Goal: Task Accomplishment & Management: Manage account settings

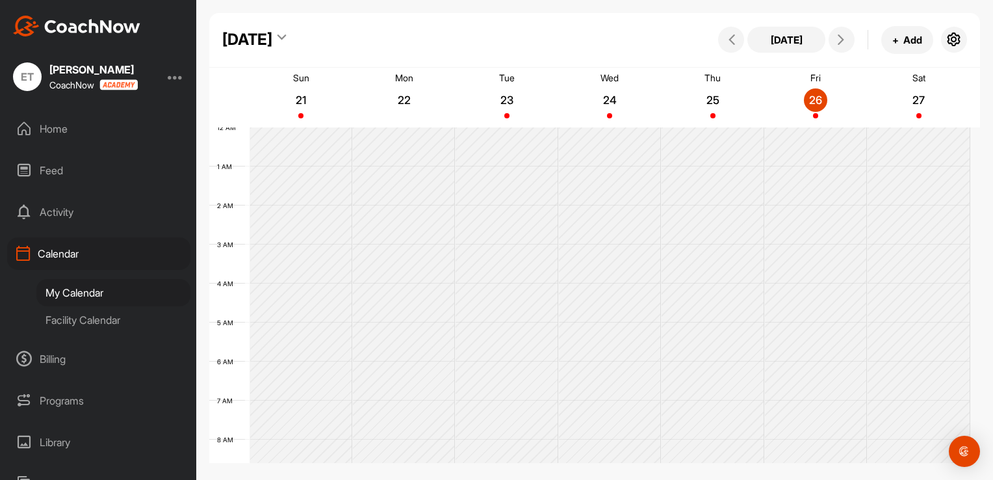
scroll to position [420, 0]
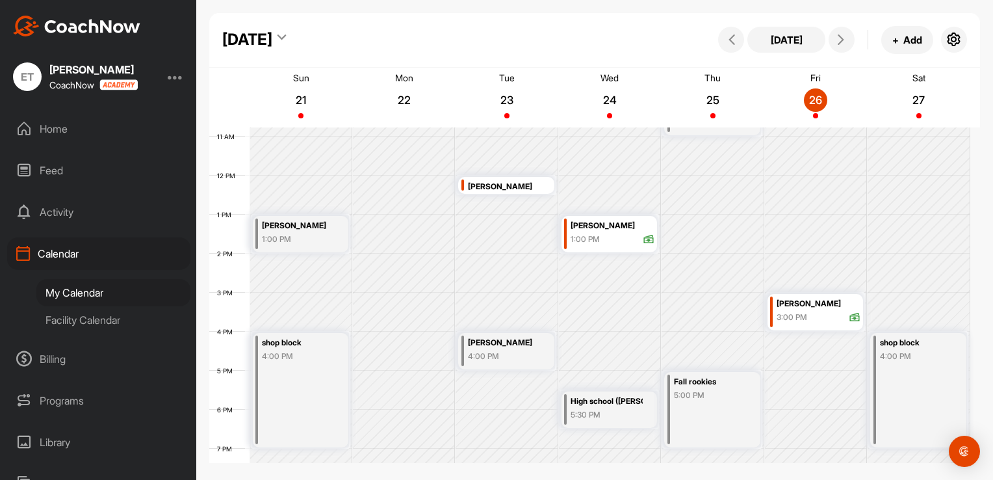
click at [39, 136] on div "Home" at bounding box center [98, 128] width 183 height 32
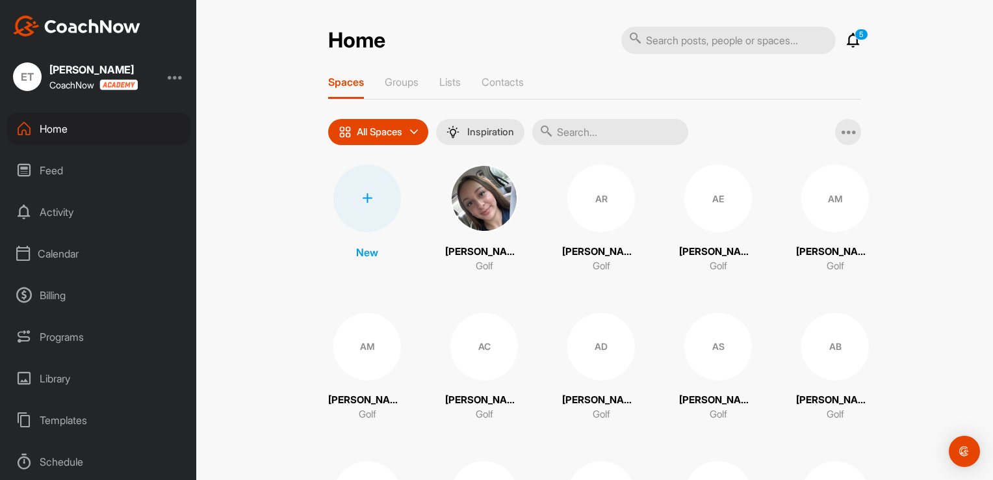
click at [598, 131] on input "text" at bounding box center [610, 132] width 156 height 26
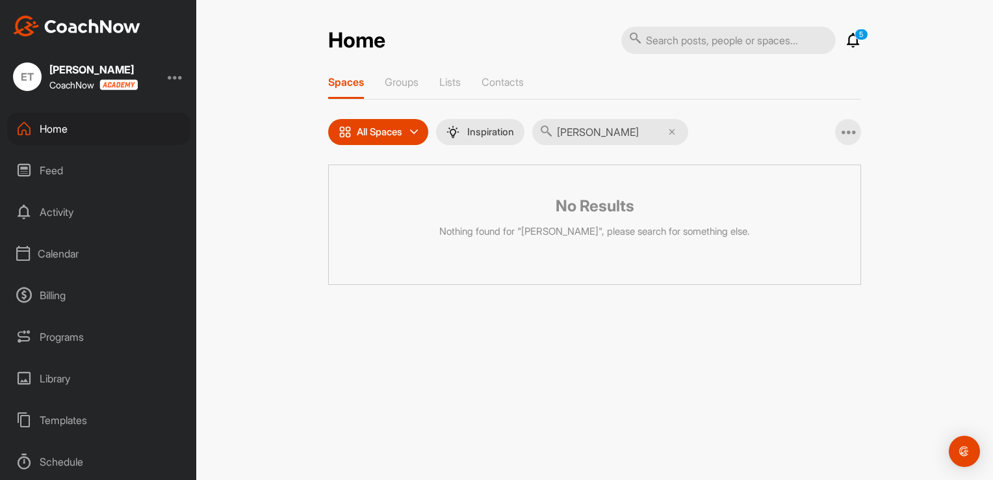
type input "[PERSON_NAME]"
click at [675, 133] on icon at bounding box center [672, 132] width 6 height 6
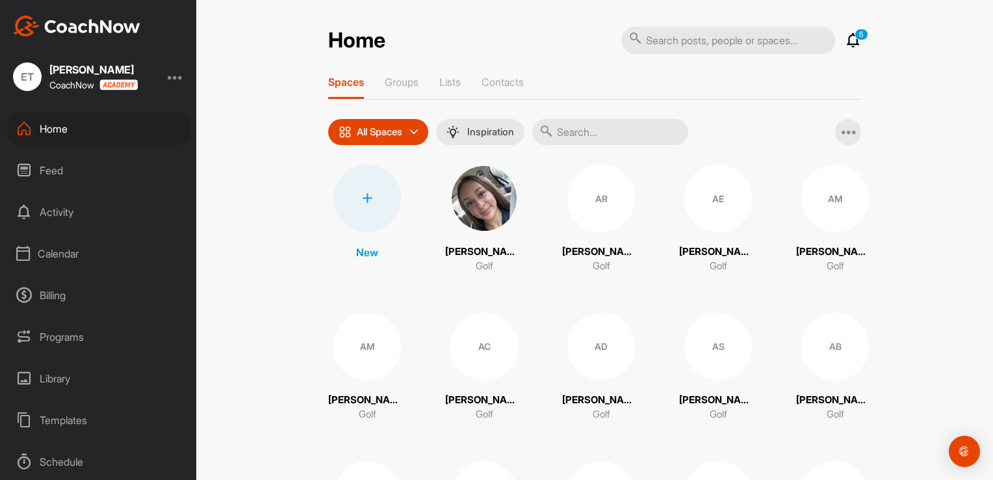
click at [368, 188] on div at bounding box center [367, 198] width 68 height 68
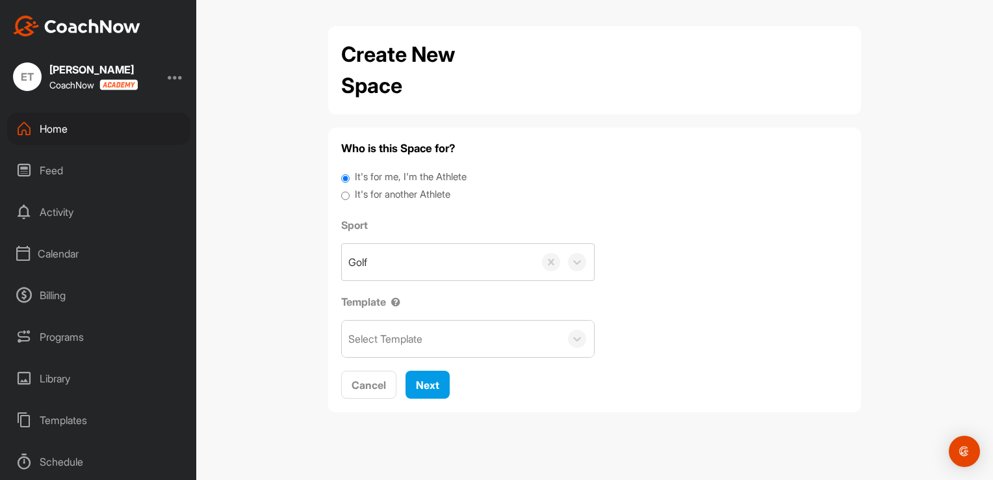
click at [412, 196] on label "It's for another Athlete" at bounding box center [403, 194] width 96 height 15
click at [350, 196] on input "It's for another Athlete" at bounding box center [345, 196] width 8 height 18
radio input "true"
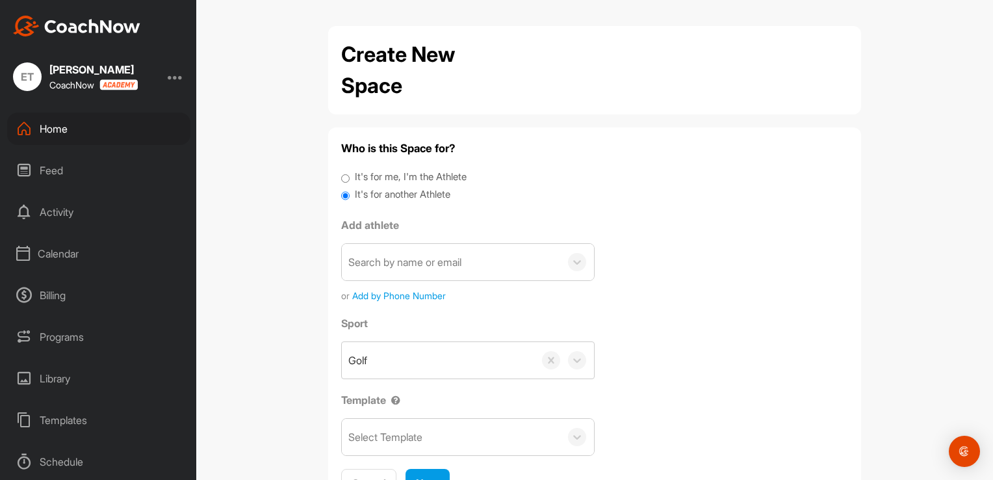
click at [456, 272] on div "Search by name or email" at bounding box center [451, 262] width 218 height 36
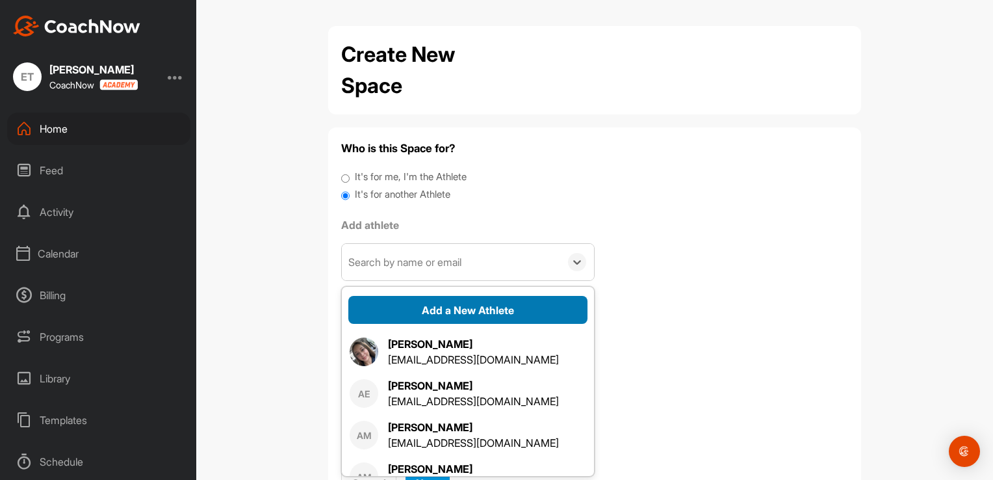
click at [470, 305] on button "Add a New Athlete" at bounding box center [467, 310] width 239 height 28
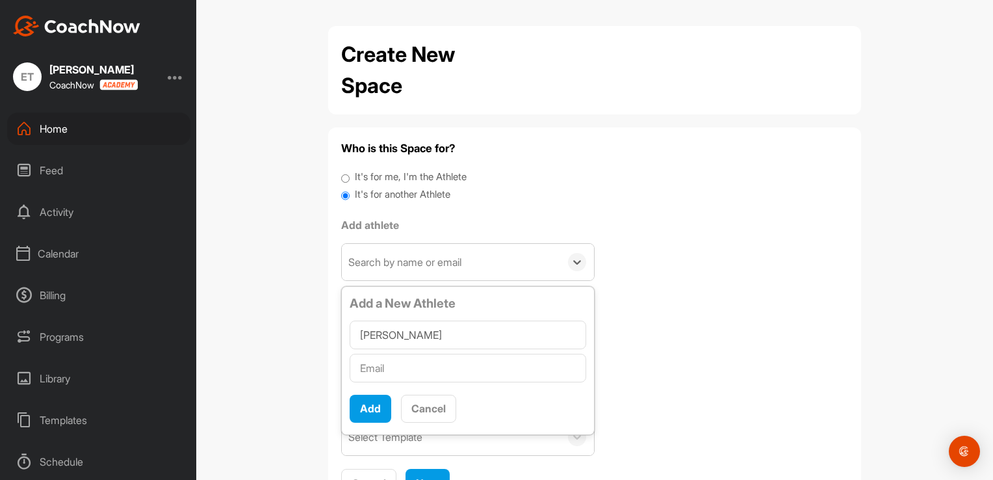
type input "[PERSON_NAME]"
paste input "[EMAIL_ADDRESS][DOMAIN_NAME]"
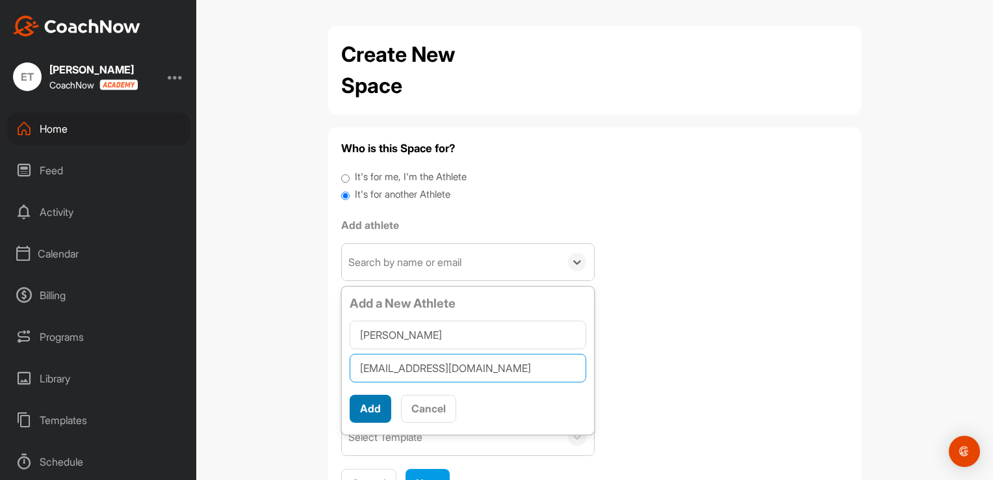
type input "[EMAIL_ADDRESS][DOMAIN_NAME]"
click at [366, 412] on button "Add" at bounding box center [371, 408] width 42 height 28
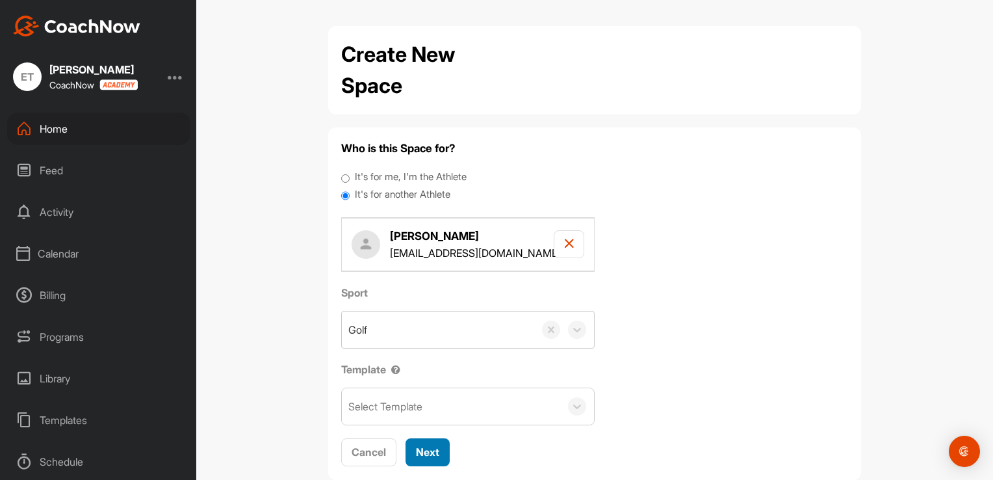
click at [431, 446] on span "Next" at bounding box center [427, 451] width 23 height 13
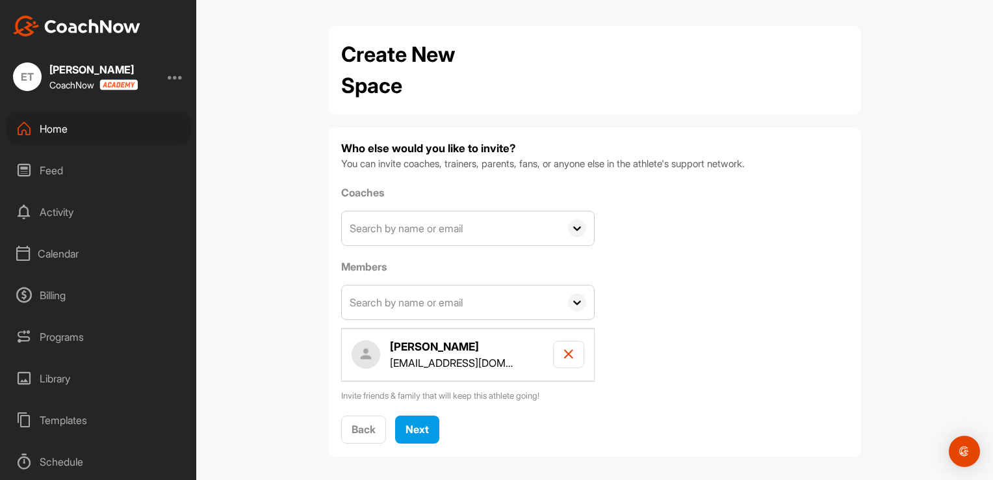
click at [426, 444] on div "Who else would you like to invite? You can invite coaches, trainers, parents, f…" at bounding box center [594, 291] width 533 height 329
click at [426, 433] on button "Next" at bounding box center [417, 429] width 44 height 28
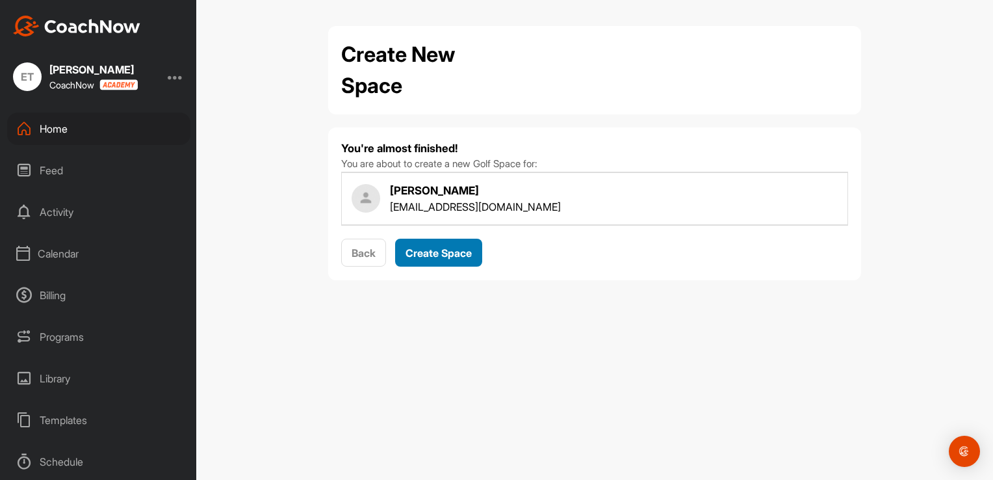
click at [421, 254] on span "Create Space" at bounding box center [438, 252] width 66 height 13
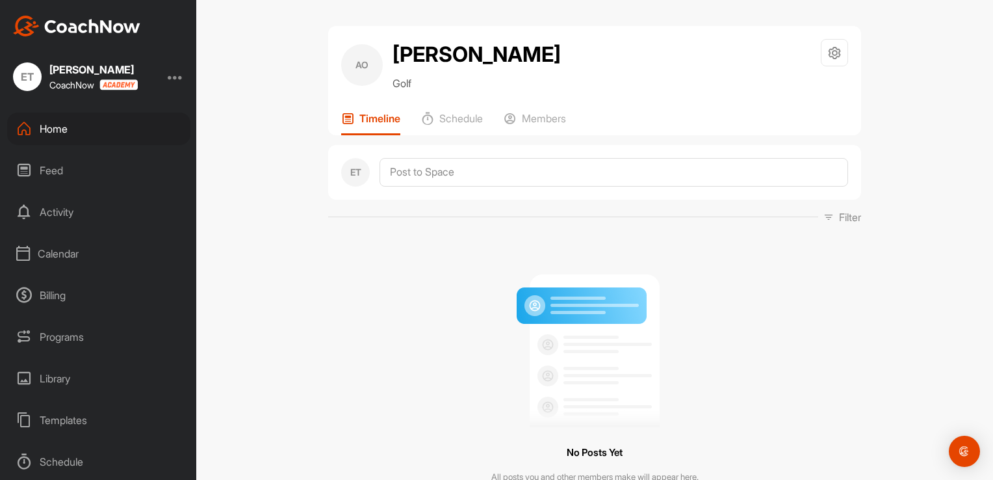
click at [81, 127] on div "Home" at bounding box center [98, 128] width 183 height 32
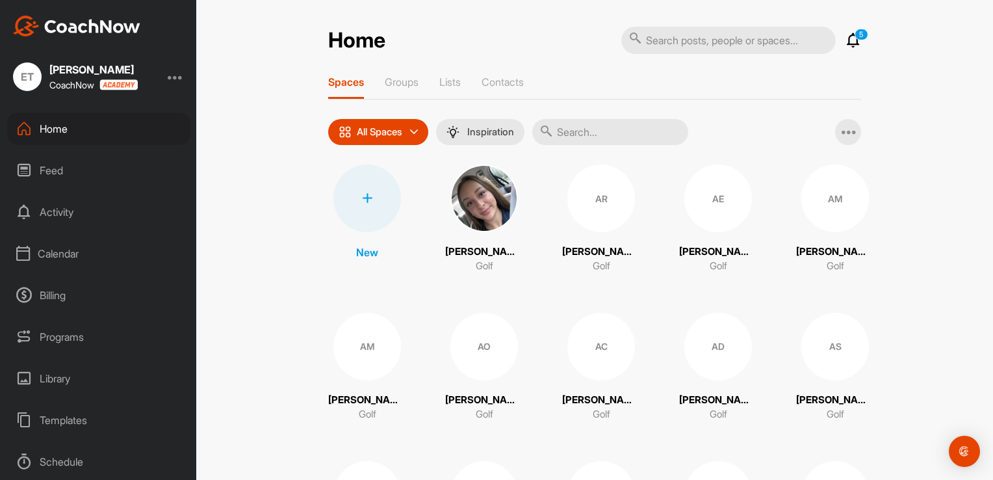
click at [378, 188] on div at bounding box center [367, 198] width 68 height 68
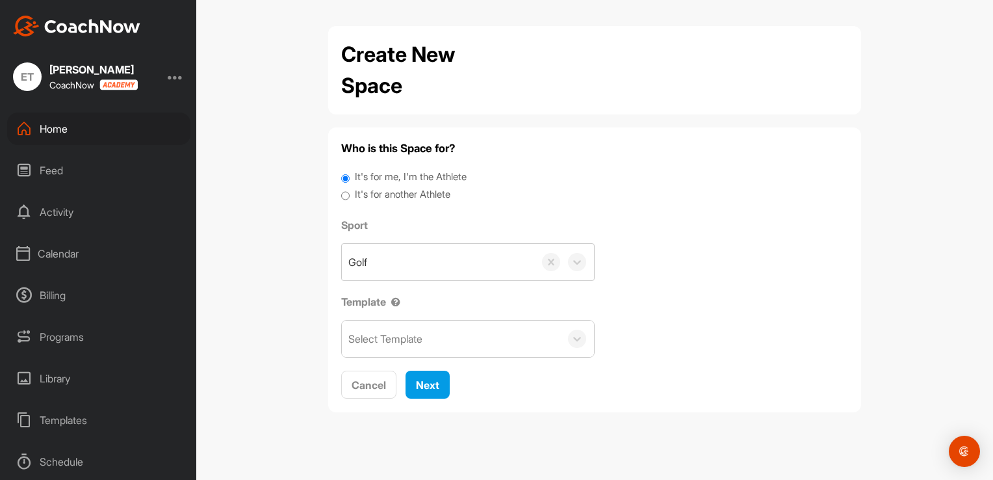
click at [397, 199] on label "It's for another Athlete" at bounding box center [403, 194] width 96 height 15
click at [350, 199] on input "It's for another Athlete" at bounding box center [345, 196] width 8 height 18
radio input "true"
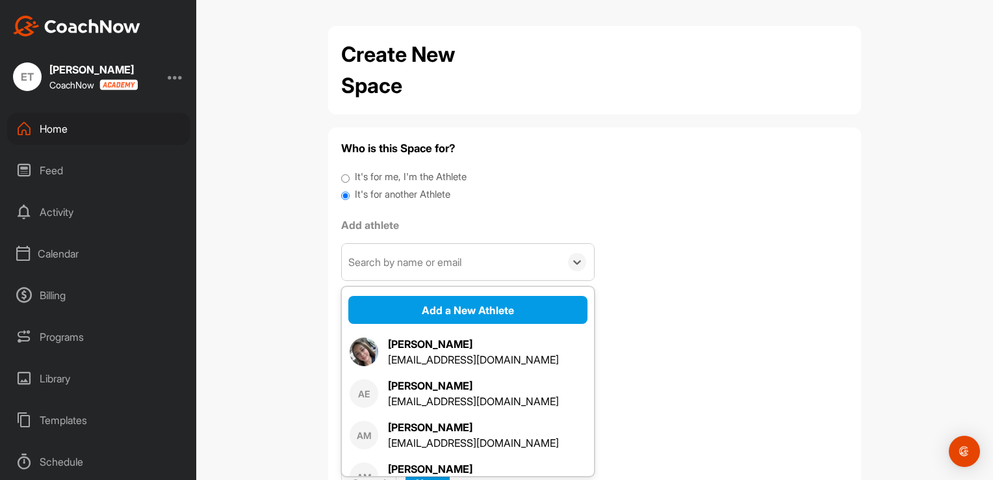
click at [431, 264] on div "Search by name or email" at bounding box center [404, 262] width 113 height 16
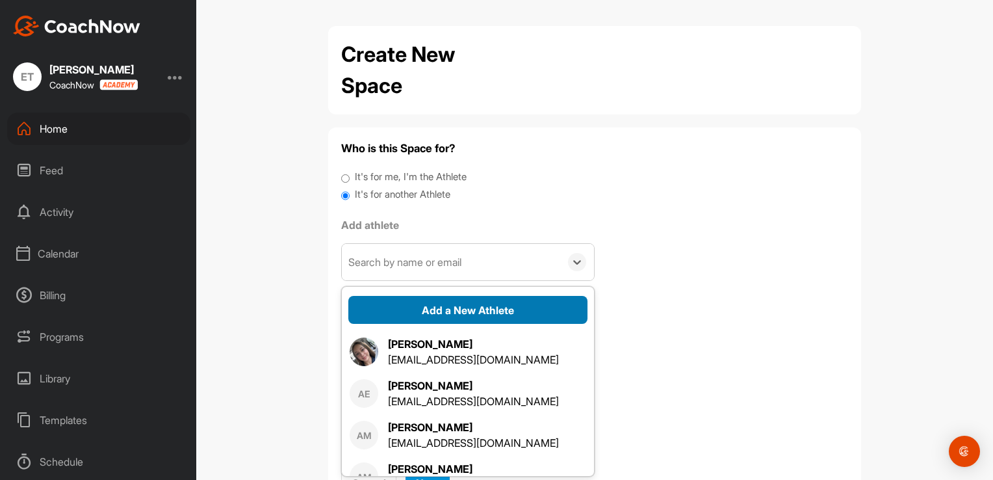
click at [420, 303] on button "Add a New Athlete" at bounding box center [467, 310] width 239 height 28
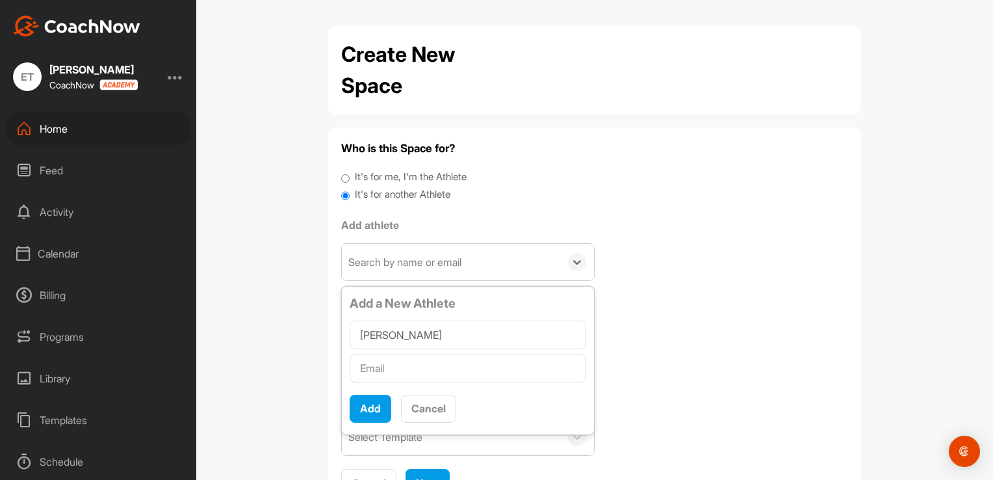
type input "[PERSON_NAME]"
paste input "[EMAIL_ADDRESS][DOMAIN_NAME]"
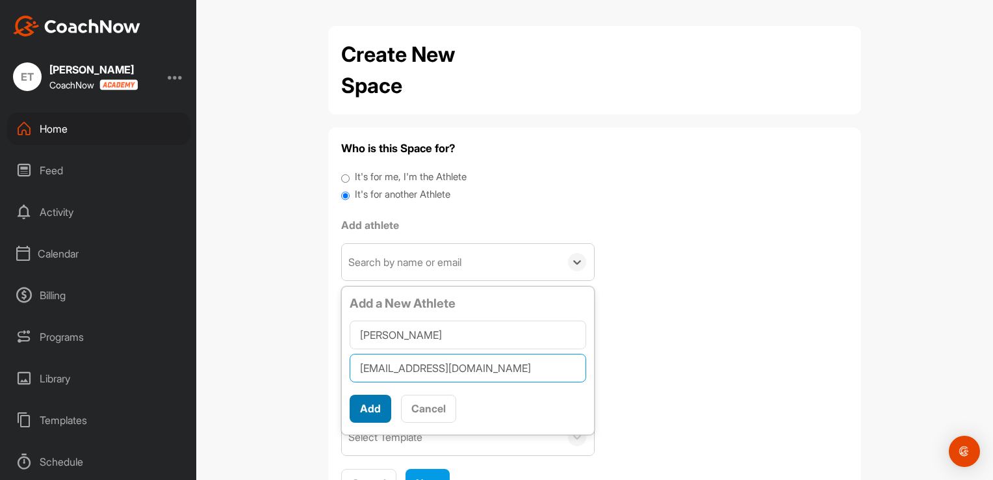
type input "[EMAIL_ADDRESS][DOMAIN_NAME]"
click at [376, 401] on button "Add" at bounding box center [371, 408] width 42 height 28
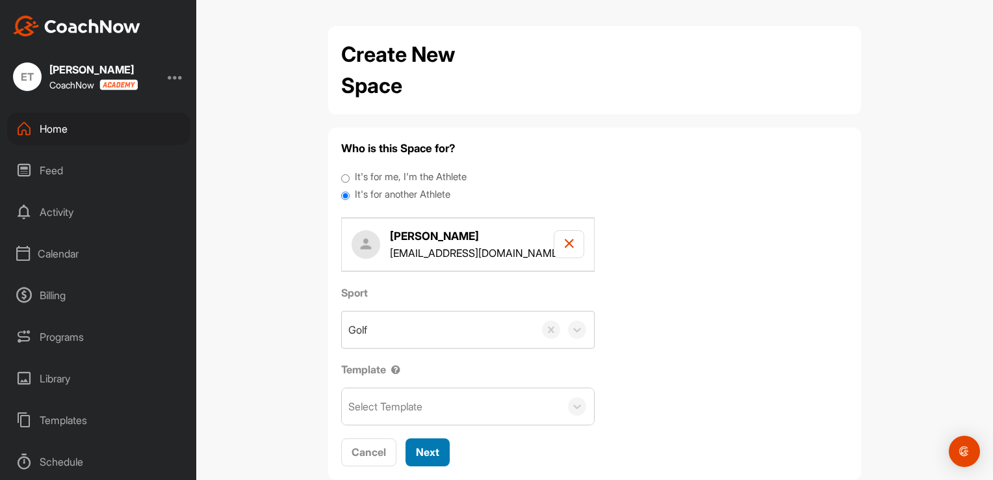
click at [424, 455] on span "Next" at bounding box center [427, 451] width 23 height 13
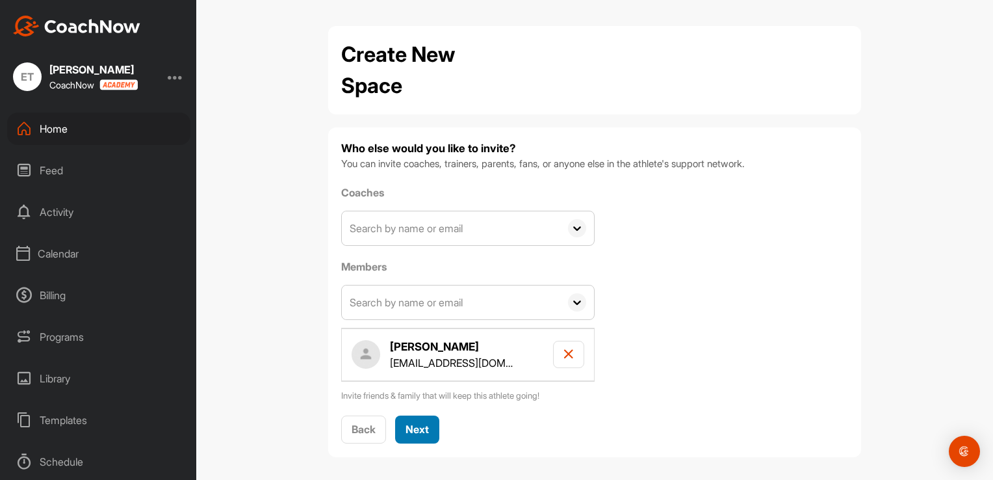
click at [420, 427] on span "Next" at bounding box center [416, 428] width 23 height 13
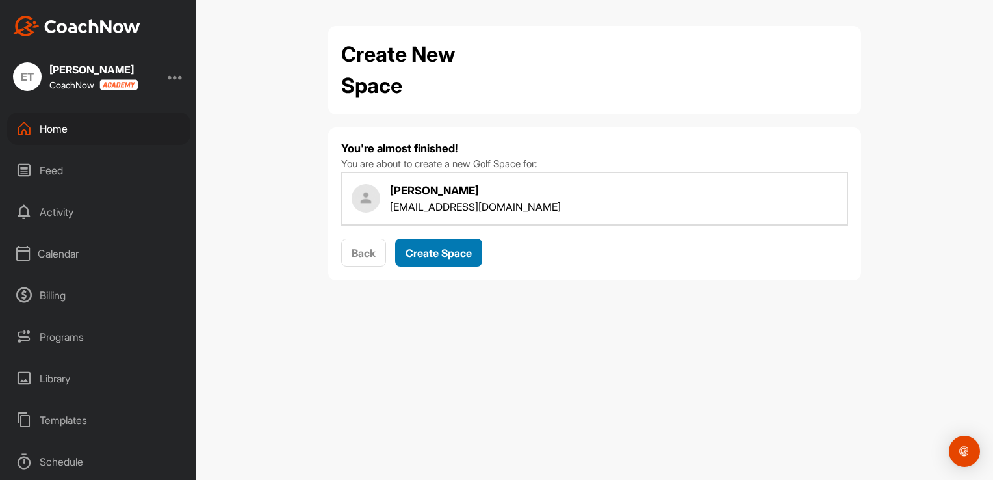
click at [455, 246] on span "Create Space" at bounding box center [438, 252] width 66 height 13
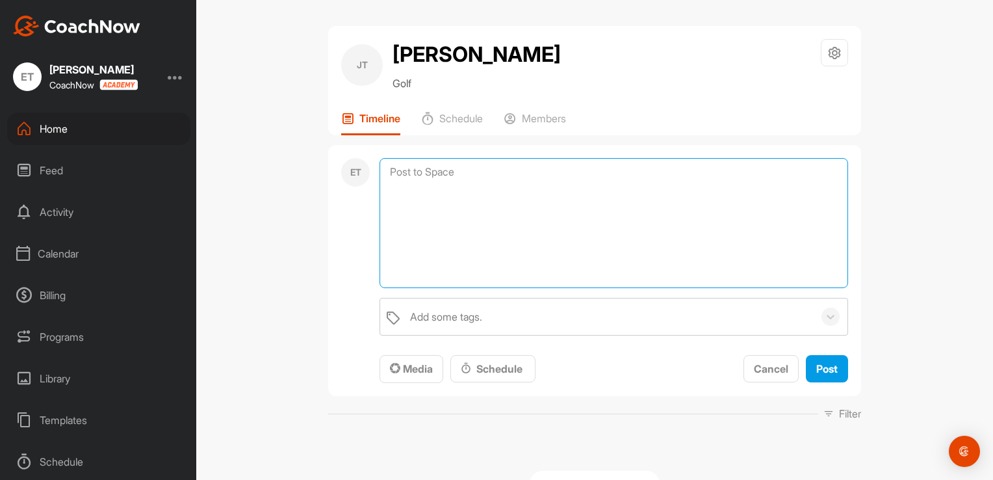
click at [520, 170] on textarea at bounding box center [613, 223] width 468 height 130
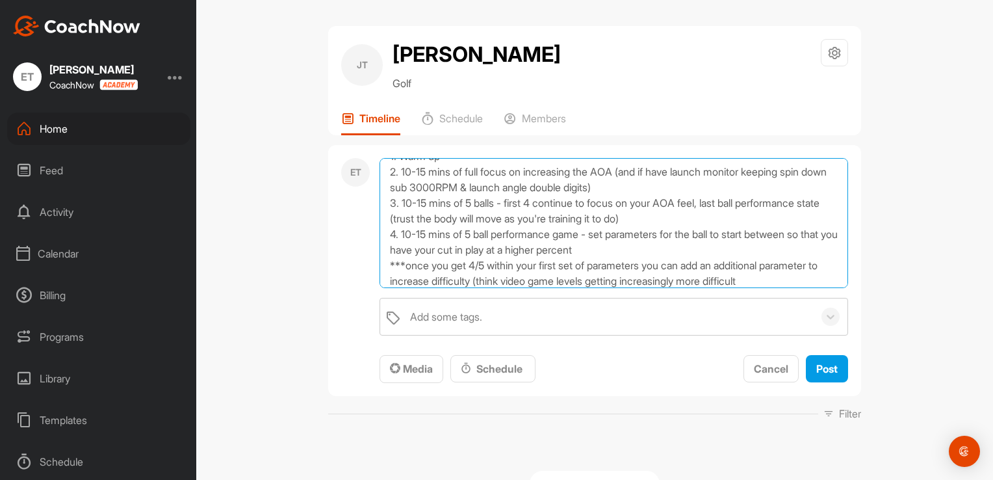
scroll to position [140, 0]
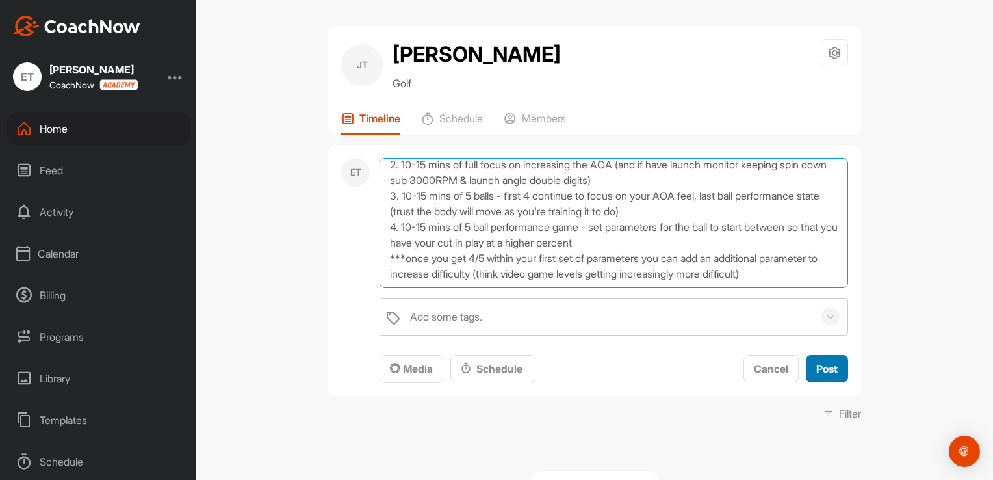
type textarea "Lesson Recap: Technical: increase your angle of attack (AOA) by feeling your sp…"
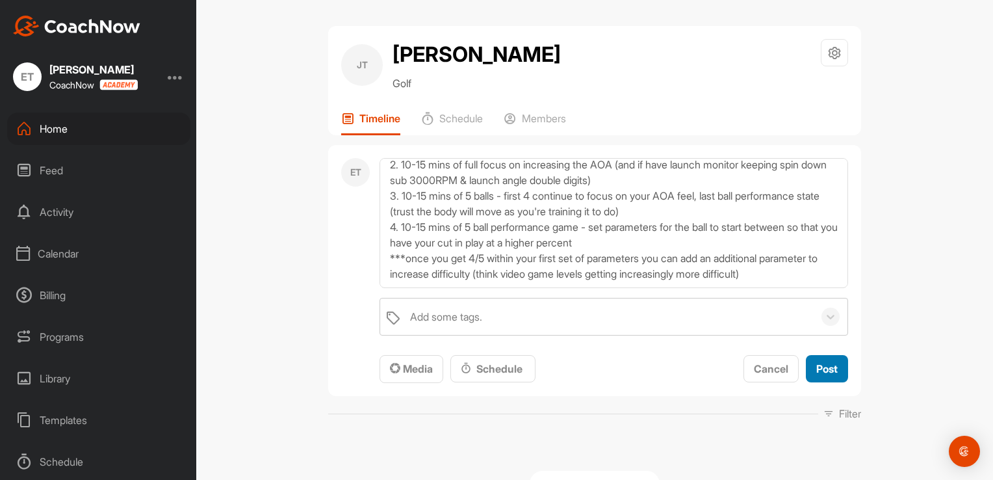
click at [823, 368] on span "Post" at bounding box center [826, 368] width 21 height 13
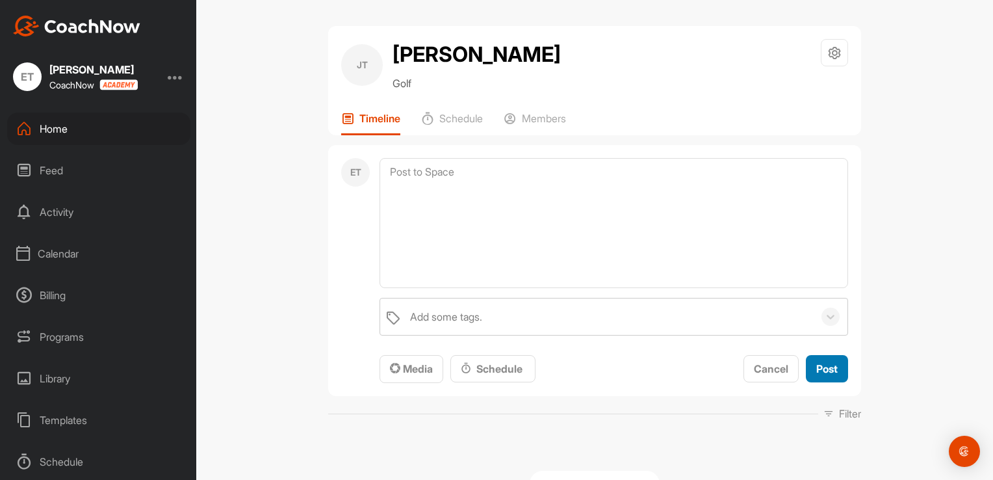
scroll to position [0, 0]
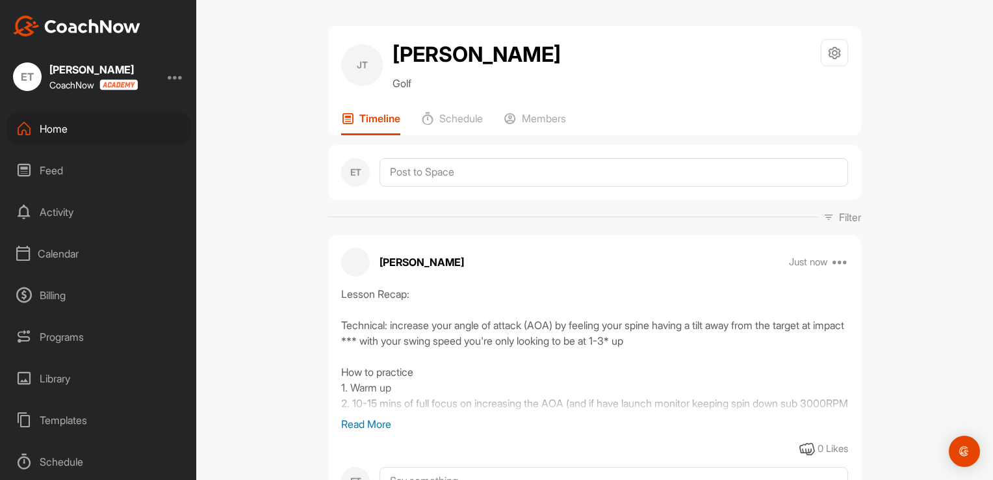
click at [73, 255] on div "Calendar" at bounding box center [98, 253] width 183 height 32
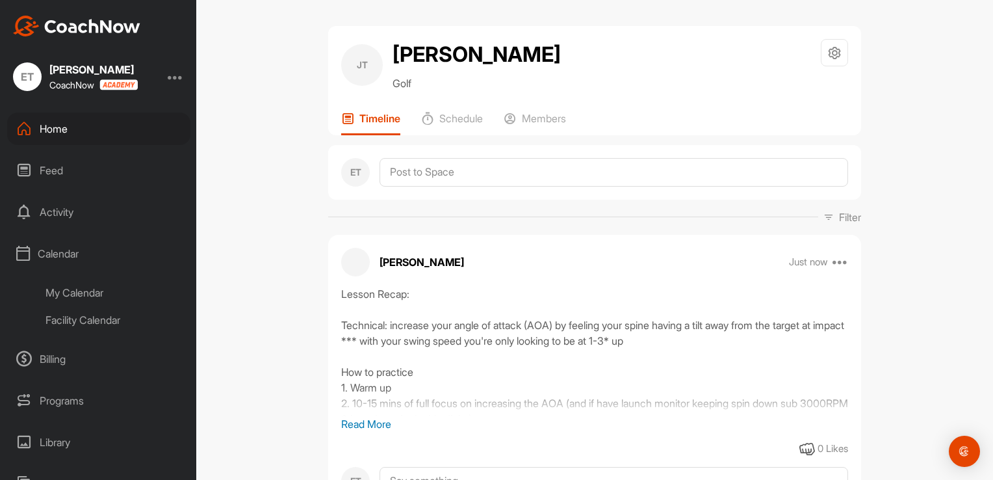
click at [91, 292] on div "My Calendar" at bounding box center [113, 292] width 154 height 27
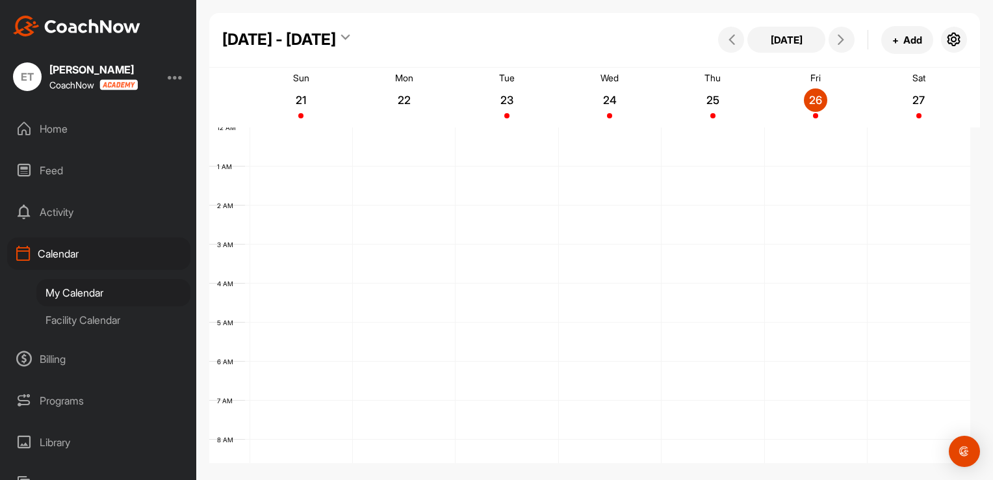
scroll to position [225, 0]
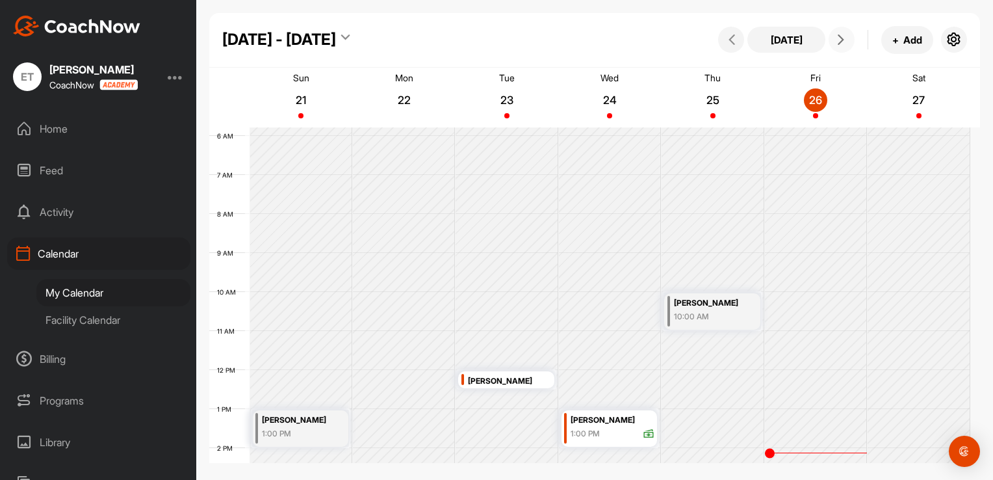
click at [842, 40] on icon at bounding box center [841, 39] width 10 height 10
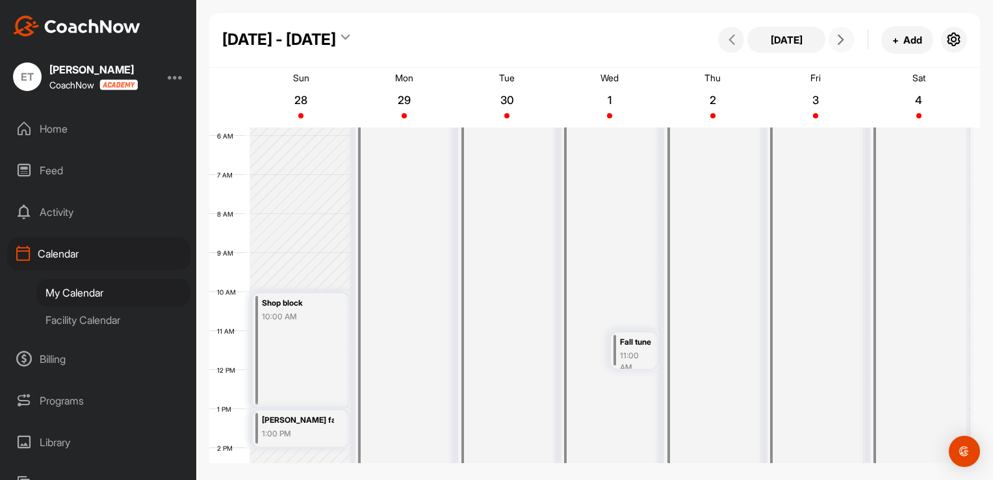
click at [842, 40] on icon at bounding box center [841, 39] width 10 height 10
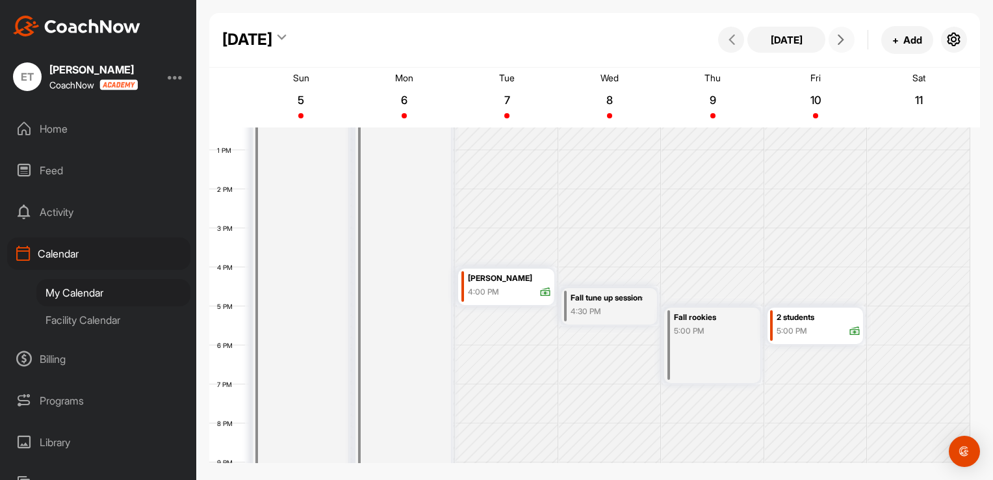
scroll to position [485, 0]
click at [902, 38] on button "+ Add" at bounding box center [907, 40] width 52 height 28
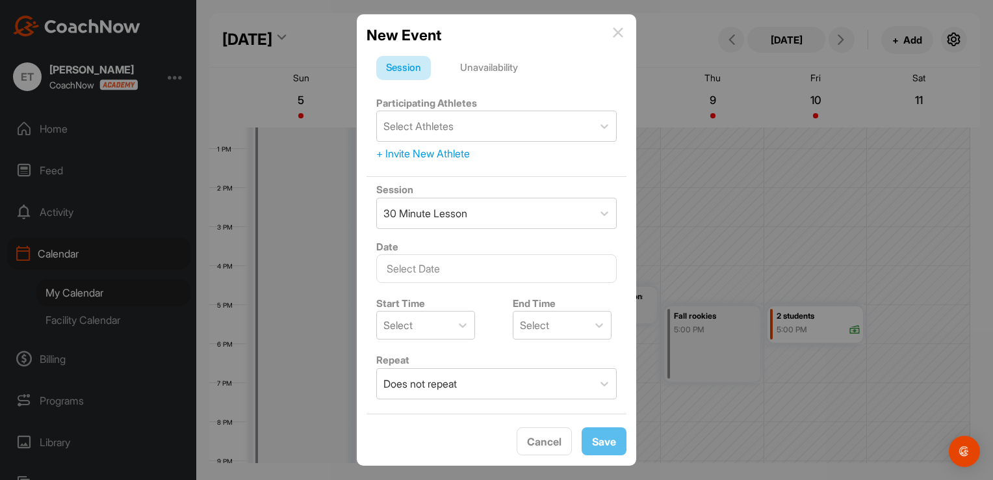
click at [515, 68] on div "Unavailability" at bounding box center [488, 68] width 77 height 25
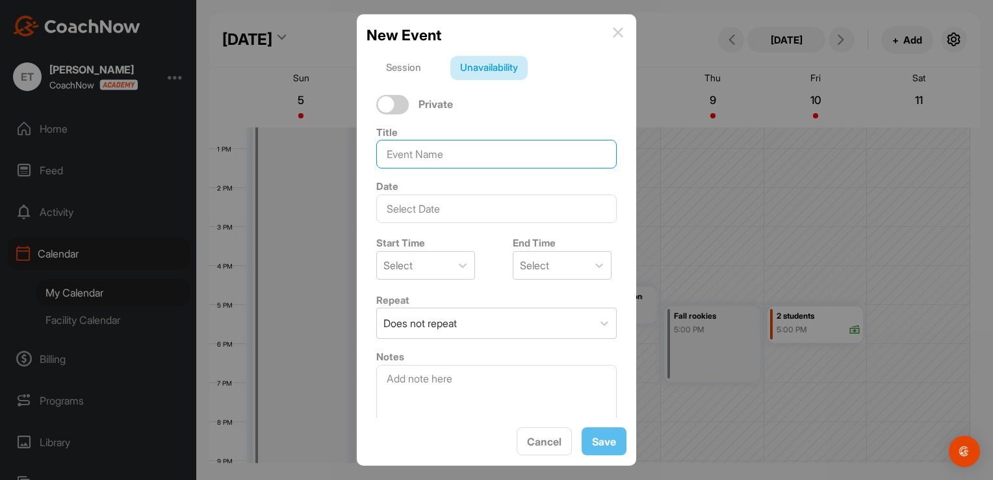
click at [442, 144] on input at bounding box center [496, 154] width 240 height 29
type input "[PERSON_NAME]"
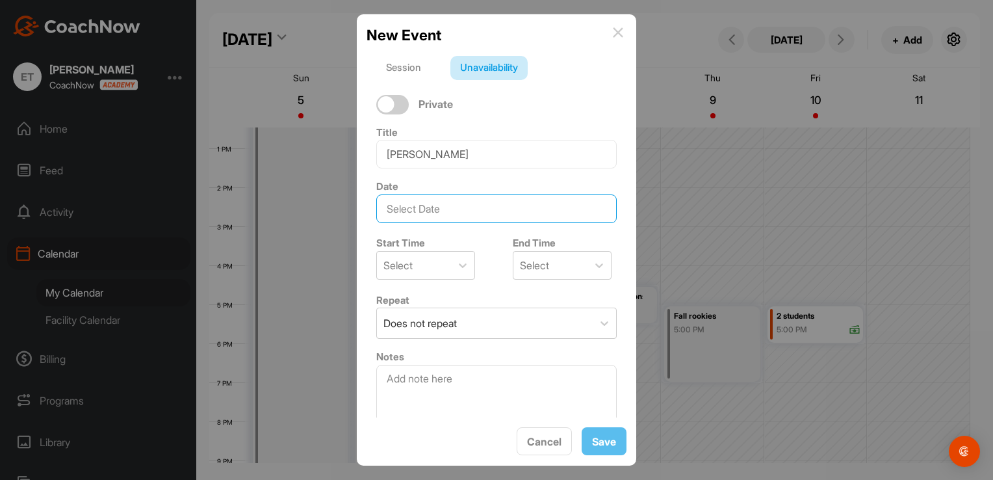
click at [444, 202] on input "text" at bounding box center [496, 208] width 240 height 29
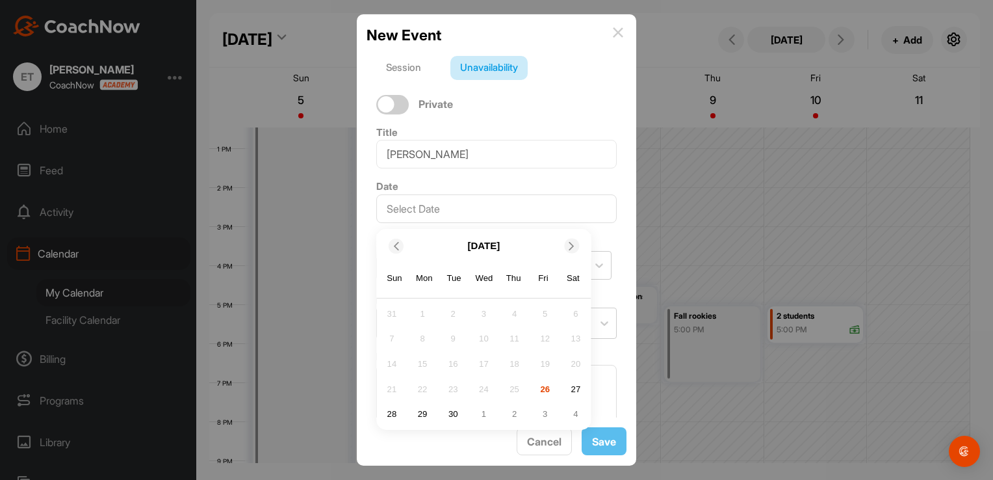
click at [574, 244] on icon at bounding box center [572, 246] width 8 height 8
click at [458, 336] on div "7" at bounding box center [452, 338] width 19 height 19
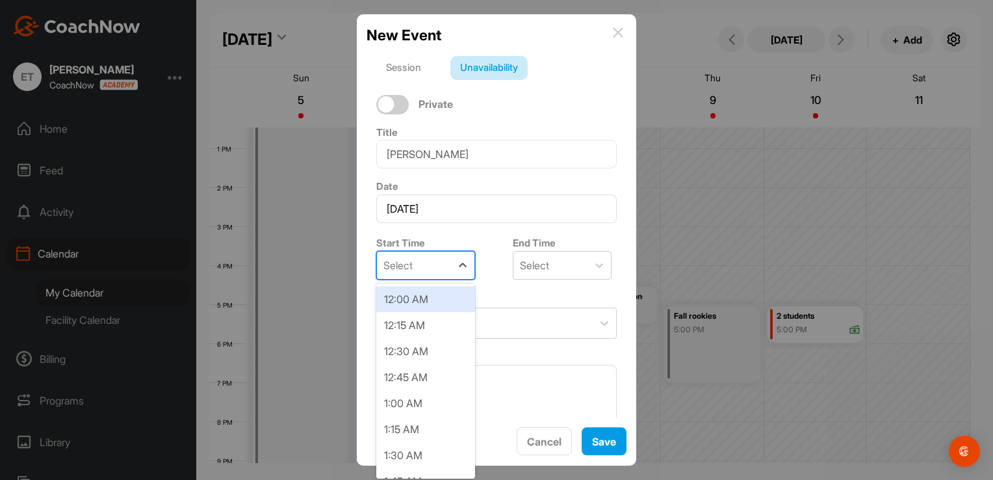
click at [446, 274] on div "Select" at bounding box center [414, 264] width 74 height 27
type input "3:00"
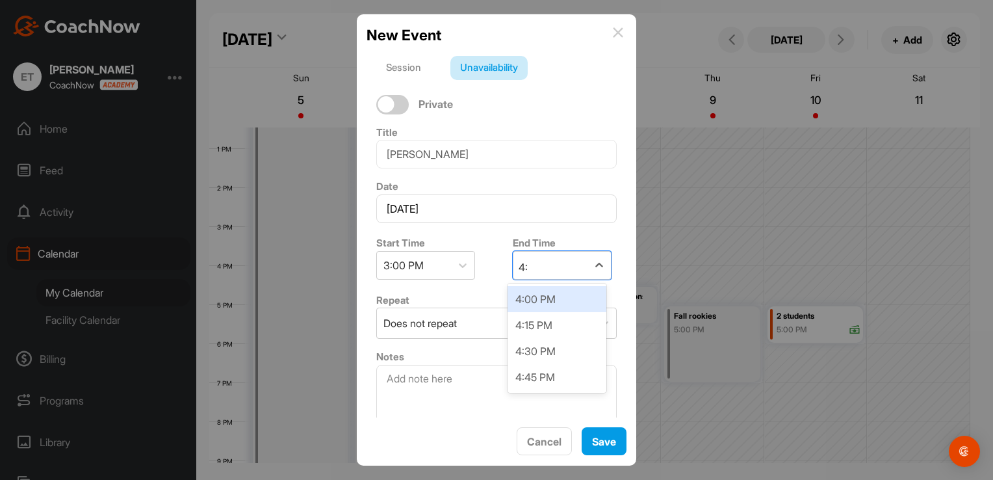
type input "4:0"
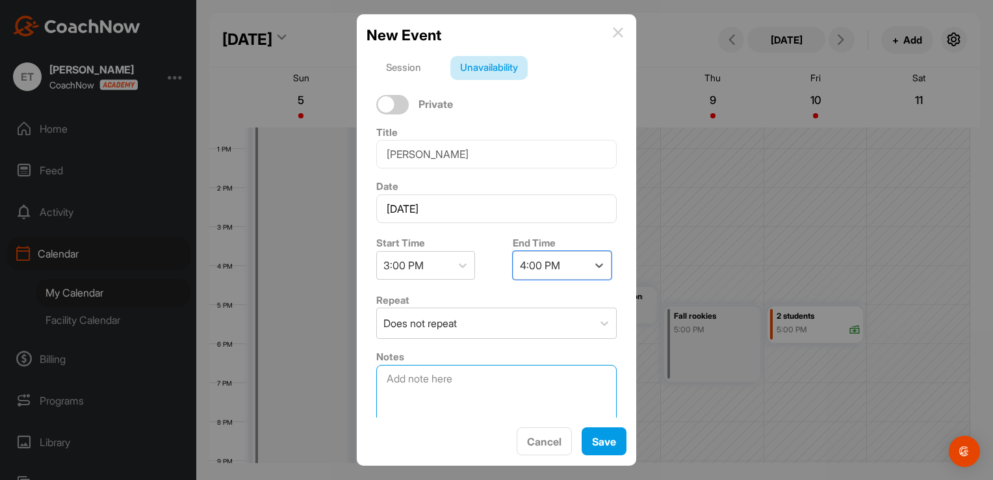
click at [429, 391] on textarea at bounding box center [496, 397] width 240 height 65
type textarea "Sponsored by [PERSON_NAME]"
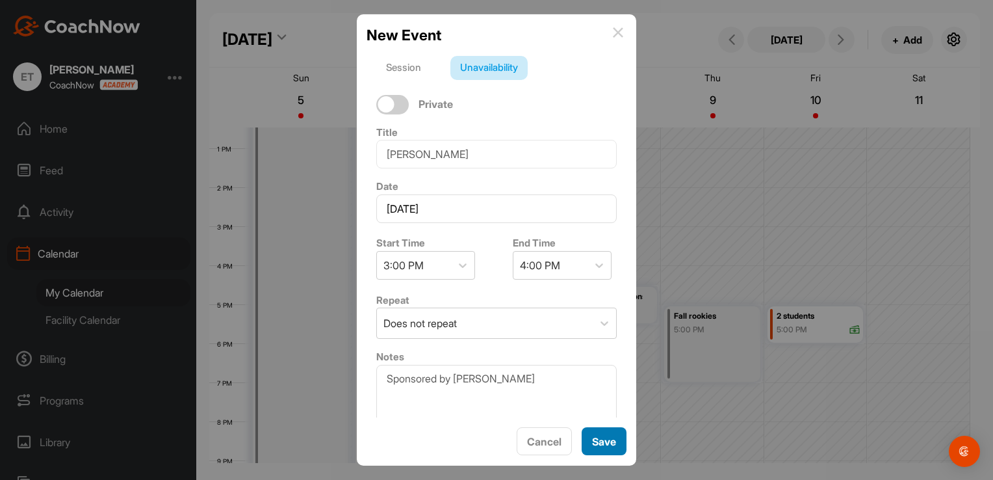
click at [603, 438] on span "Save" at bounding box center [604, 441] width 24 height 13
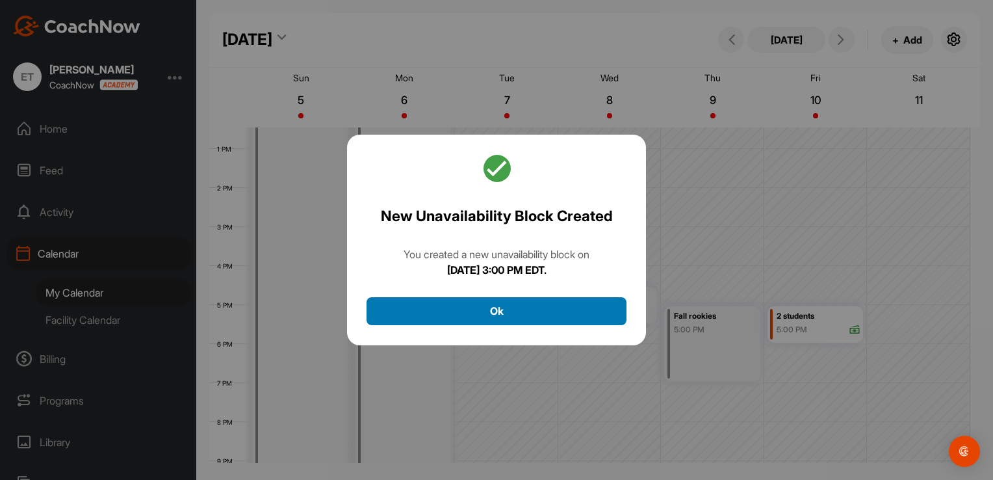
click at [530, 316] on button "Ok" at bounding box center [496, 311] width 260 height 28
